Goal: Task Accomplishment & Management: Complete application form

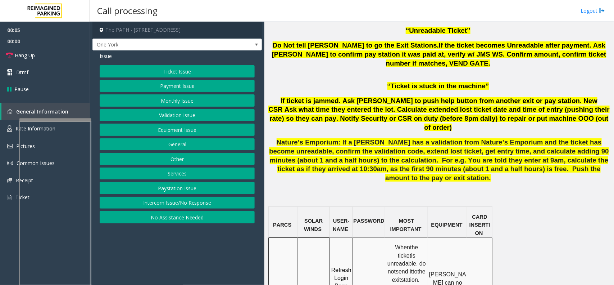
scroll to position [450, 0]
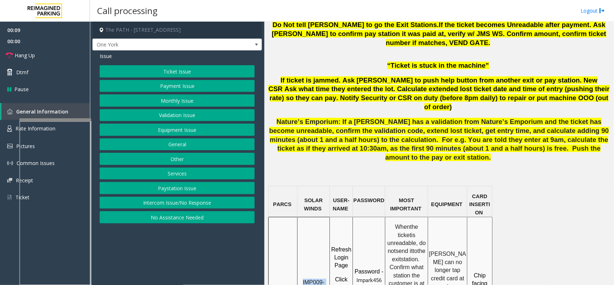
drag, startPoint x: 311, startPoint y: 235, endPoint x: 304, endPoint y: 226, distance: 11.6
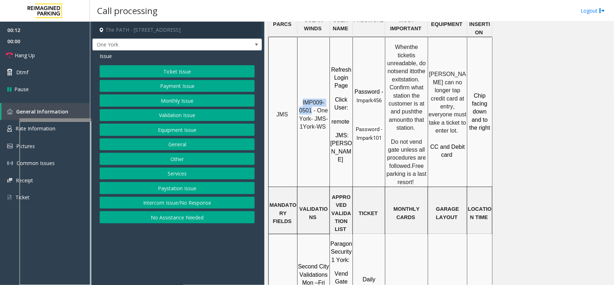
scroll to position [675, 0]
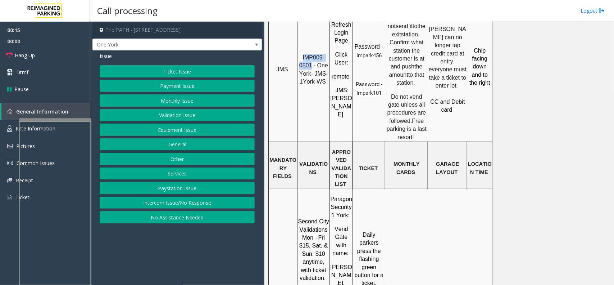
copy span "IMP009-0501"
click at [198, 65] on div "Issue Ticket Issue Payment Issue Monthly Issue Validation Issue Equipment Issue…" at bounding box center [176, 138] width 169 height 176
click at [196, 67] on button "Ticket Issue" at bounding box center [177, 71] width 155 height 12
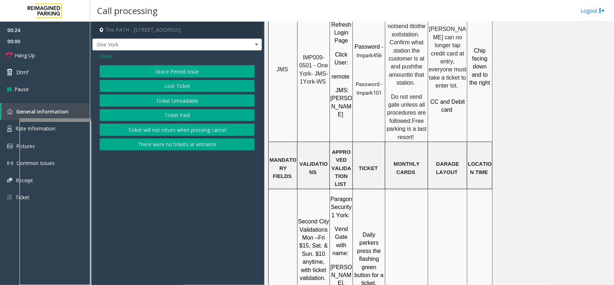
click at [193, 105] on button "Ticket Unreadable" at bounding box center [177, 100] width 155 height 12
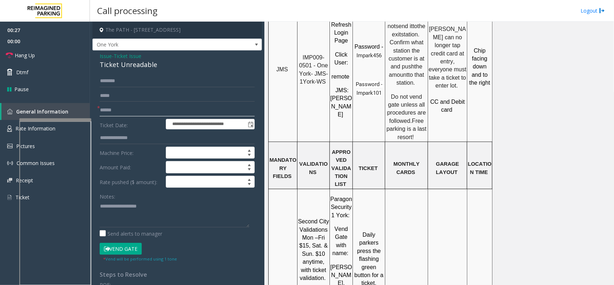
click at [147, 115] on input "text" at bounding box center [177, 110] width 155 height 12
type textarea "**********"
click at [133, 110] on input "text" at bounding box center [177, 110] width 155 height 12
type input "********"
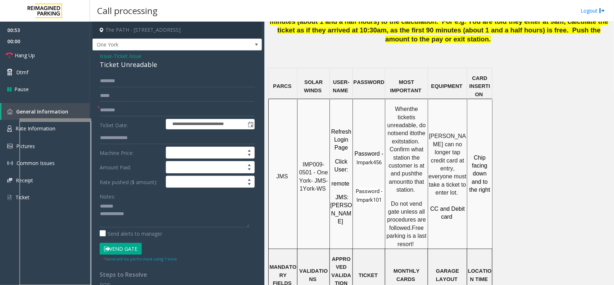
scroll to position [540, 0]
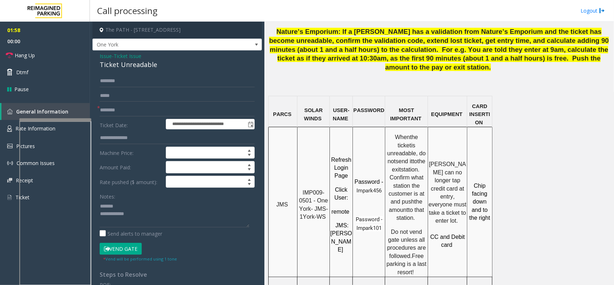
click at [121, 63] on div "Ticket Unreadable" at bounding box center [177, 65] width 155 height 10
click at [50, 54] on link "Hang Up" at bounding box center [45, 55] width 90 height 17
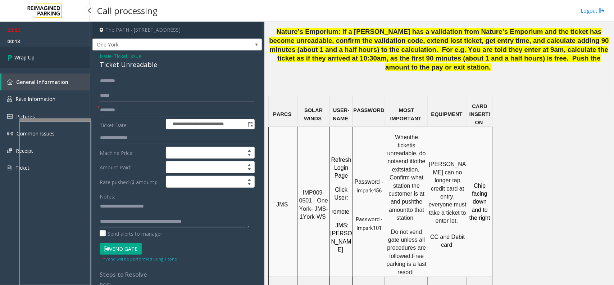
type textarea "**********"
click at [42, 60] on link "Wrap Up" at bounding box center [45, 57] width 90 height 21
